Goal: Navigation & Orientation: Find specific page/section

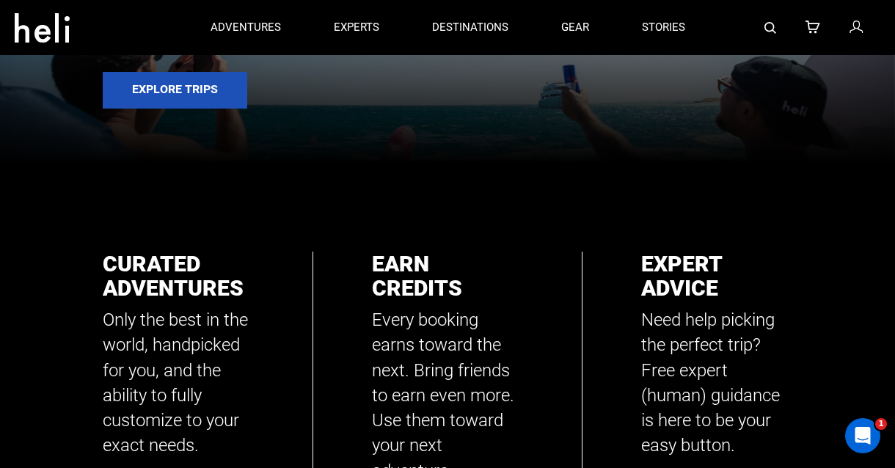
scroll to position [328, 0]
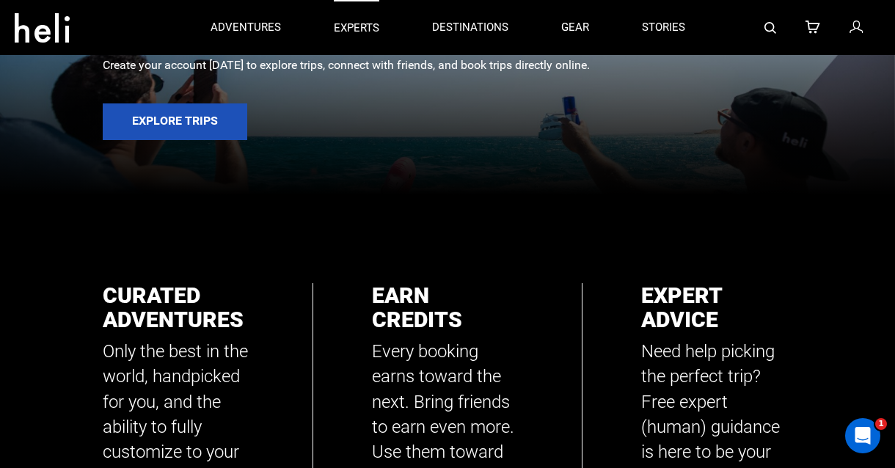
click at [348, 27] on p "experts" at bounding box center [356, 28] width 45 height 15
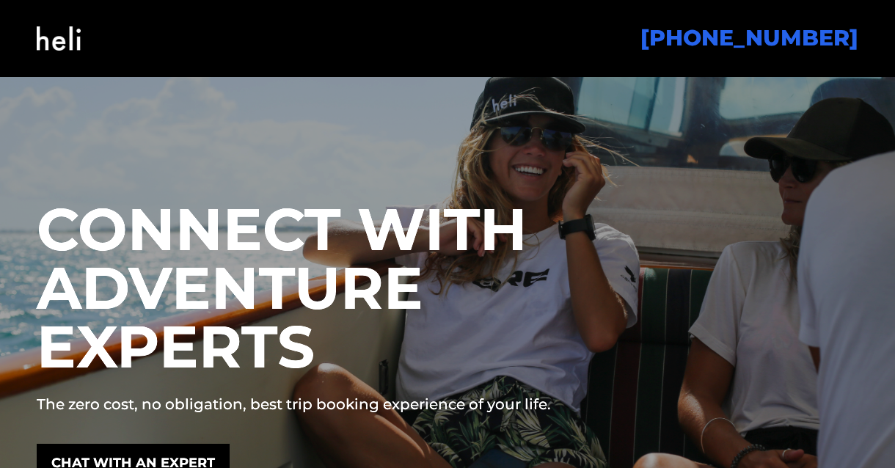
click at [73, 46] on img at bounding box center [59, 38] width 44 height 59
